Goal: Transaction & Acquisition: Purchase product/service

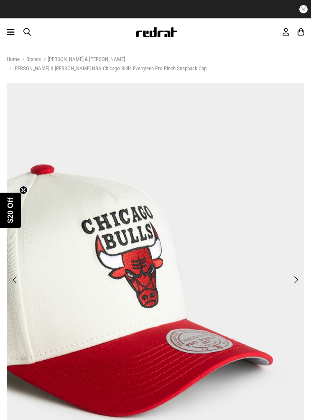
click at [296, 265] on img at bounding box center [156, 288] width 298 height 410
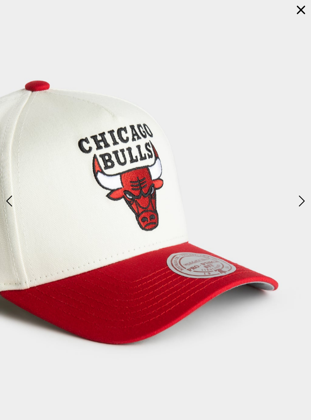
click at [303, 191] on img at bounding box center [155, 209] width 311 height 429
click at [291, 198] on img at bounding box center [155, 209] width 311 height 429
click at [290, 200] on img at bounding box center [155, 209] width 311 height 429
click at [296, 9] on button "button" at bounding box center [301, 10] width 20 height 20
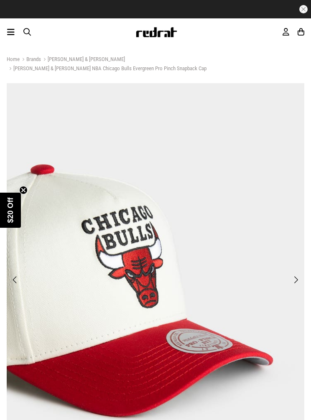
click at [288, 266] on img at bounding box center [156, 288] width 298 height 410
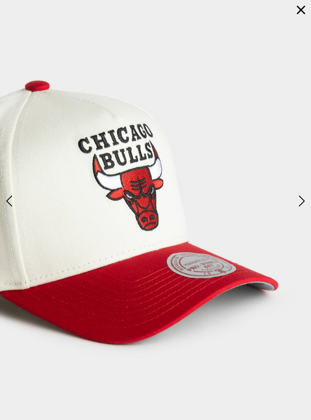
click at [296, 199] on button "Next" at bounding box center [300, 201] width 13 height 17
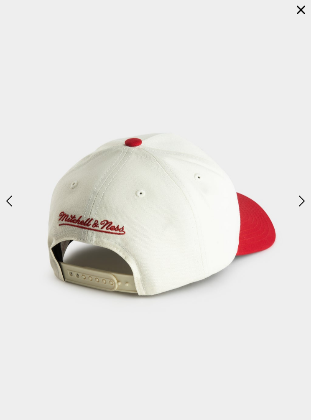
click at [294, 200] on img at bounding box center [155, 209] width 311 height 429
click at [289, 196] on img at bounding box center [155, 209] width 311 height 429
click at [291, 196] on img at bounding box center [155, 209] width 311 height 429
click at [285, 199] on img at bounding box center [155, 209] width 311 height 429
